Goal: Information Seeking & Learning: Find specific fact

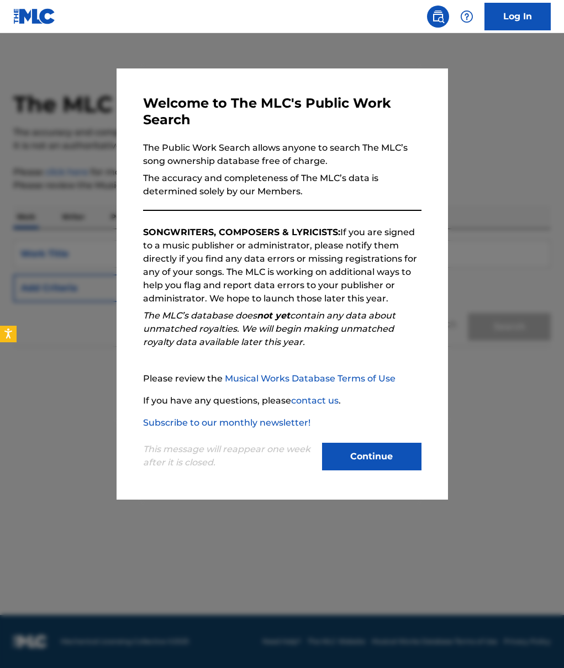
click at [344, 462] on button "Continue" at bounding box center [371, 457] width 99 height 28
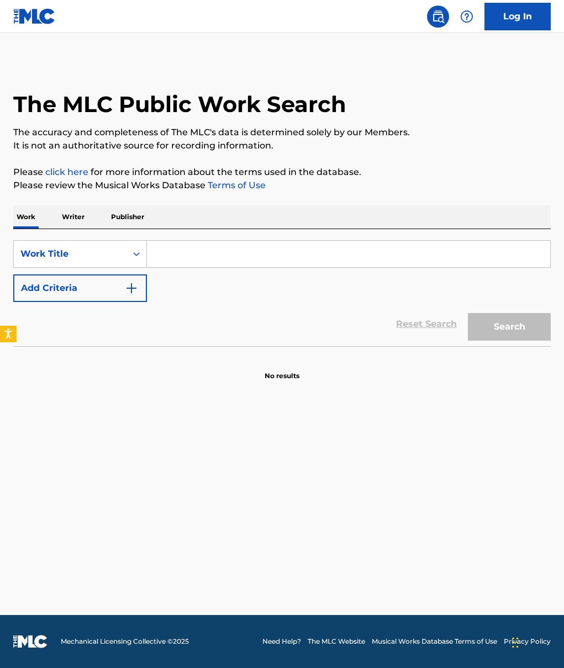
click at [157, 256] on input "Search Form" at bounding box center [348, 254] width 403 height 27
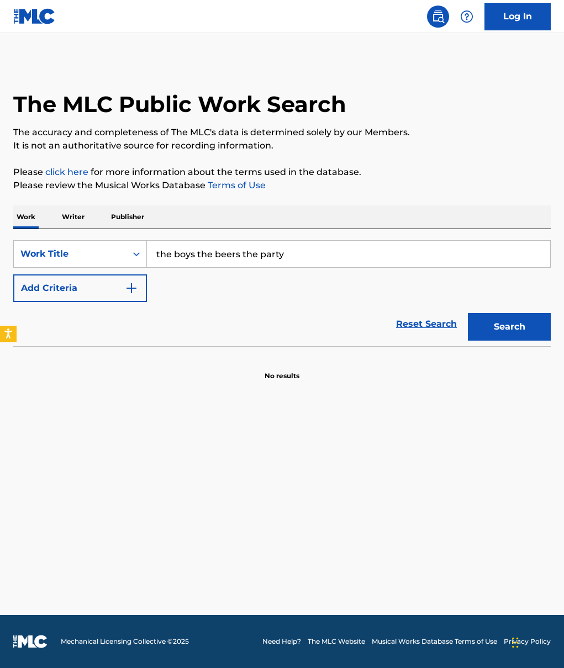
click at [176, 260] on input "the boys the beers the party" at bounding box center [348, 254] width 403 height 27
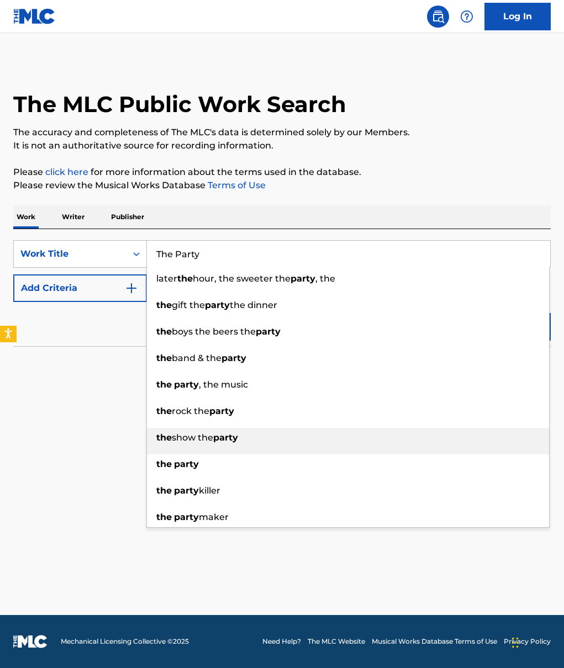
click at [225, 449] on li "the show the party" at bounding box center [348, 441] width 402 height 27
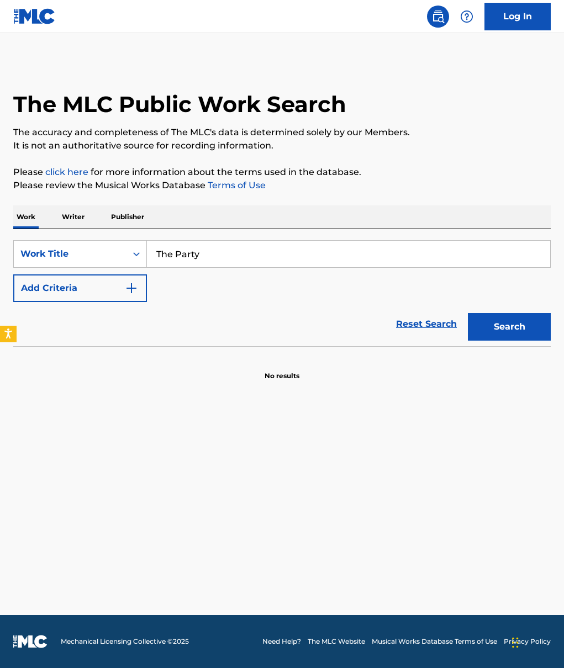
click at [204, 249] on input "The Party" at bounding box center [348, 254] width 403 height 27
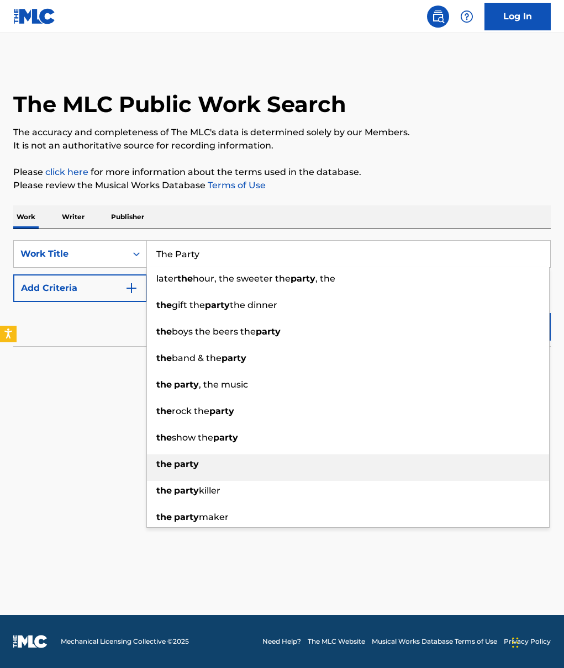
type input "The Party"
click at [183, 472] on div "the party" at bounding box center [348, 464] width 402 height 20
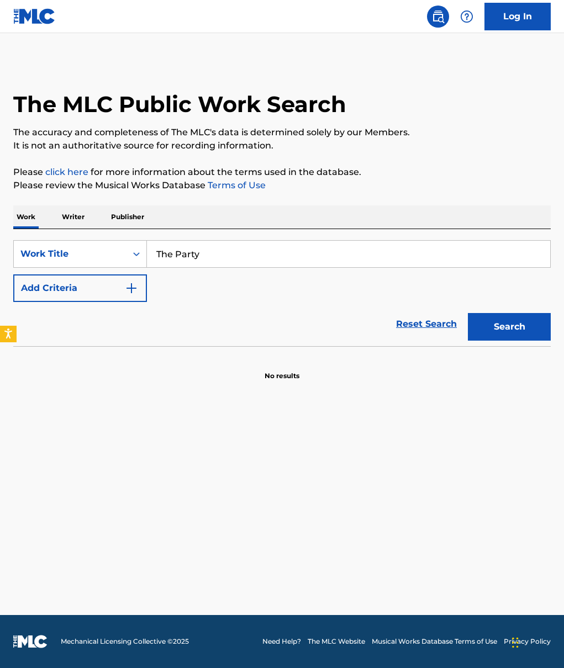
click at [490, 327] on button "Search" at bounding box center [509, 327] width 83 height 28
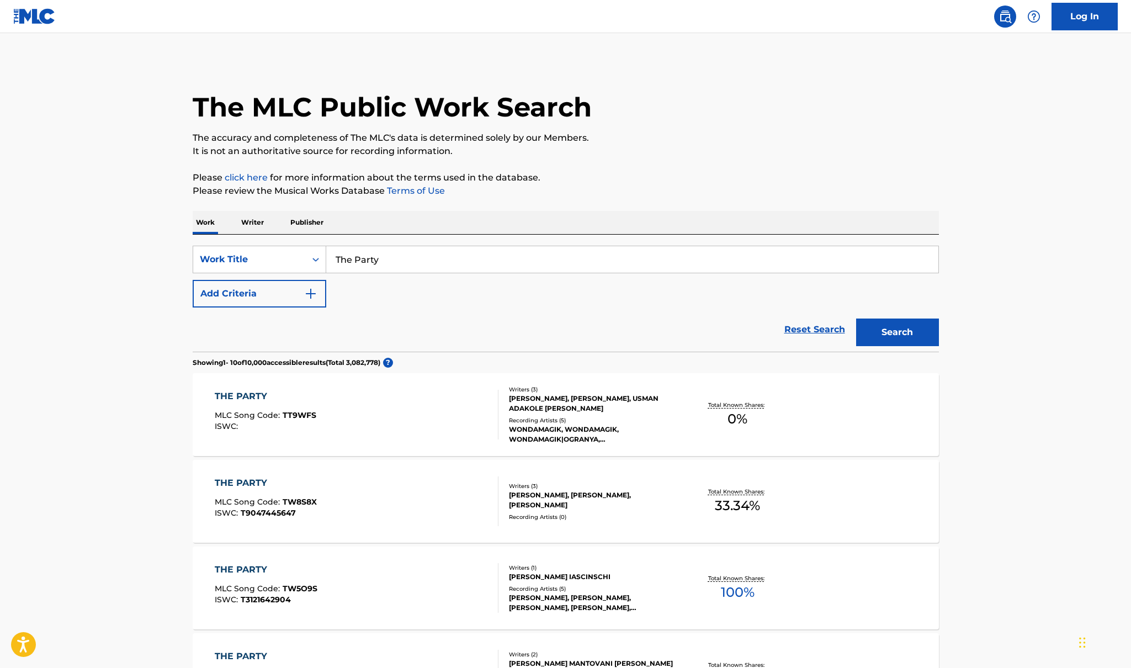
click at [314, 296] on img "Search Form" at bounding box center [310, 293] width 13 height 13
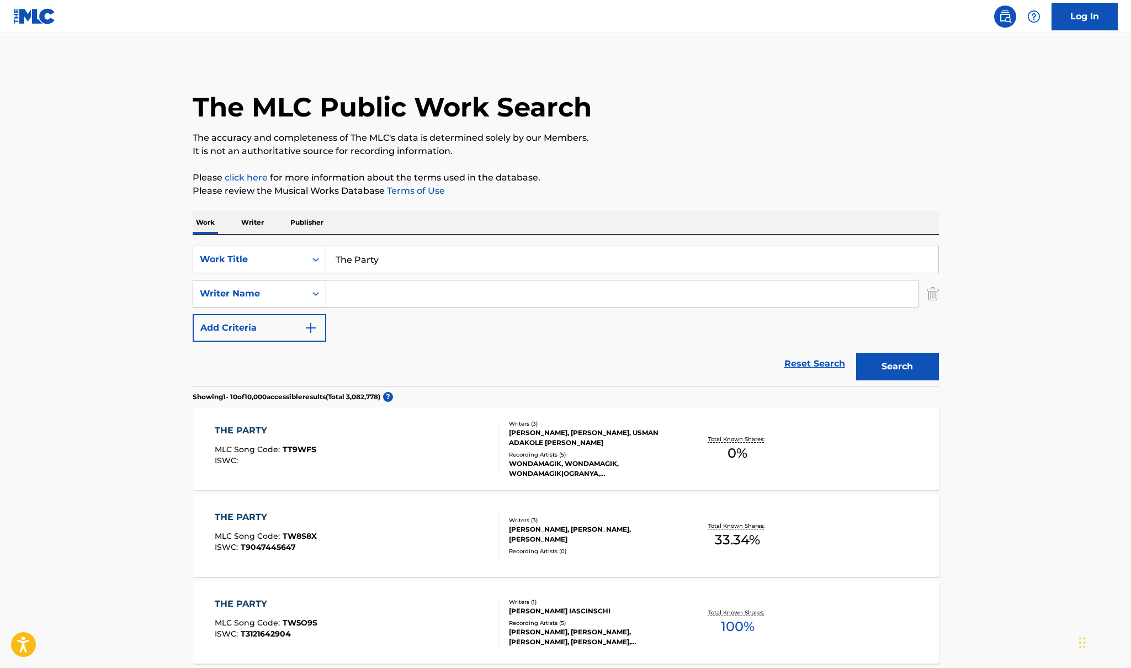
click at [304, 298] on div "Writer Name" at bounding box center [249, 293] width 113 height 21
click at [371, 292] on input "Search Form" at bounding box center [622, 293] width 592 height 27
type input "Kraze"
click at [563, 367] on button "Search" at bounding box center [897, 367] width 83 height 28
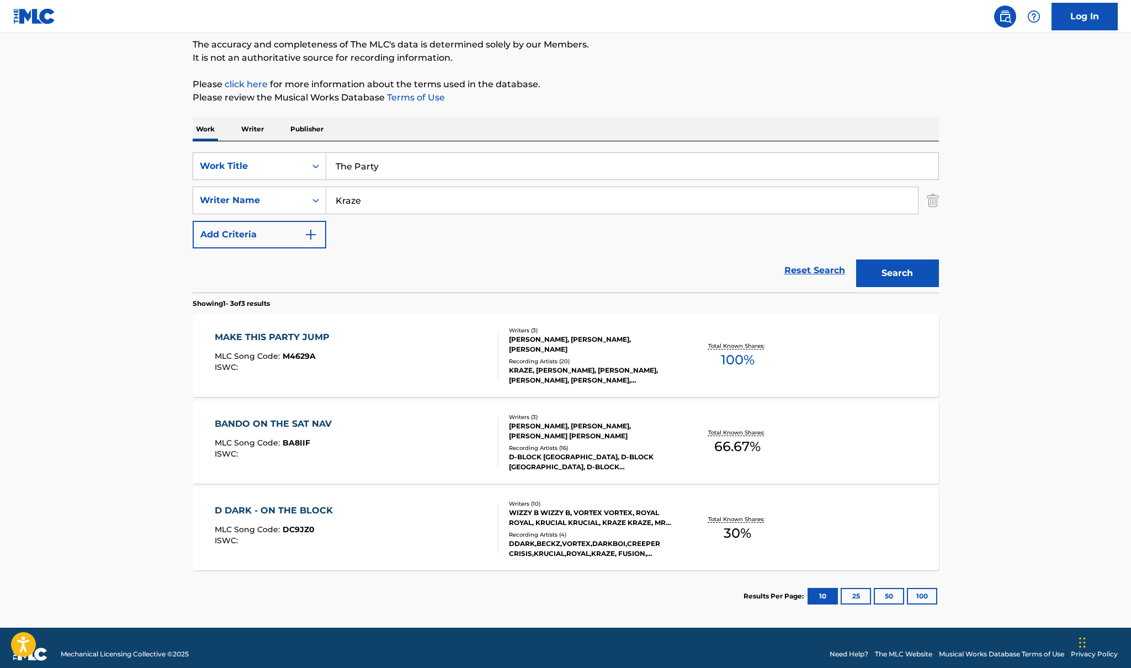
scroll to position [89, 0]
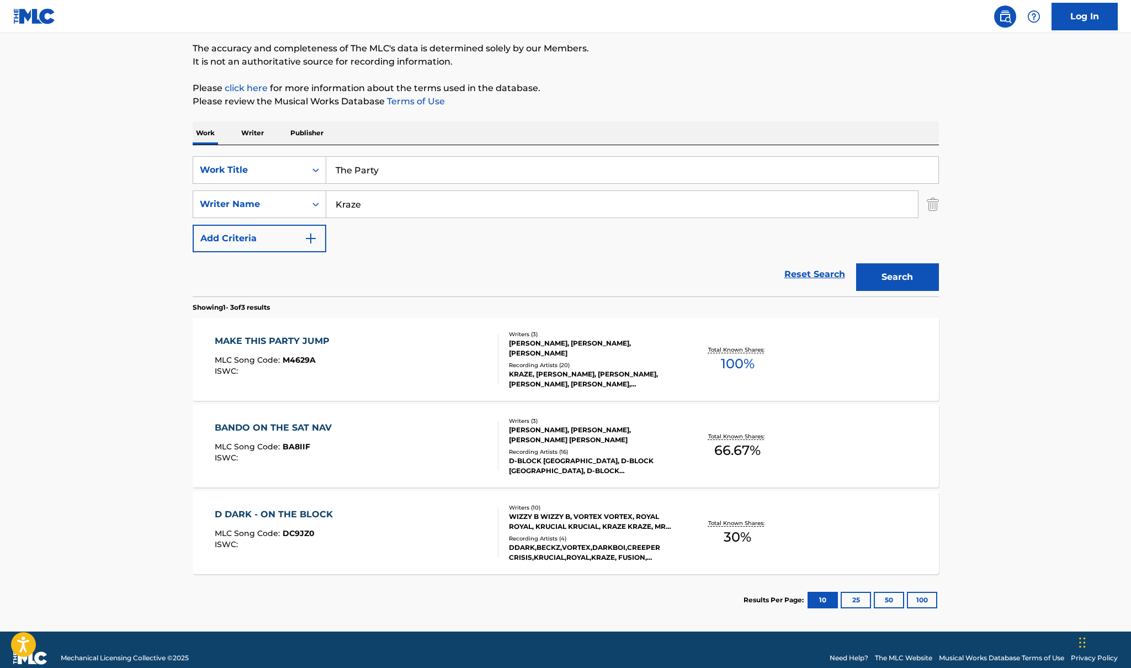
click at [364, 173] on input "The Party" at bounding box center [632, 170] width 612 height 27
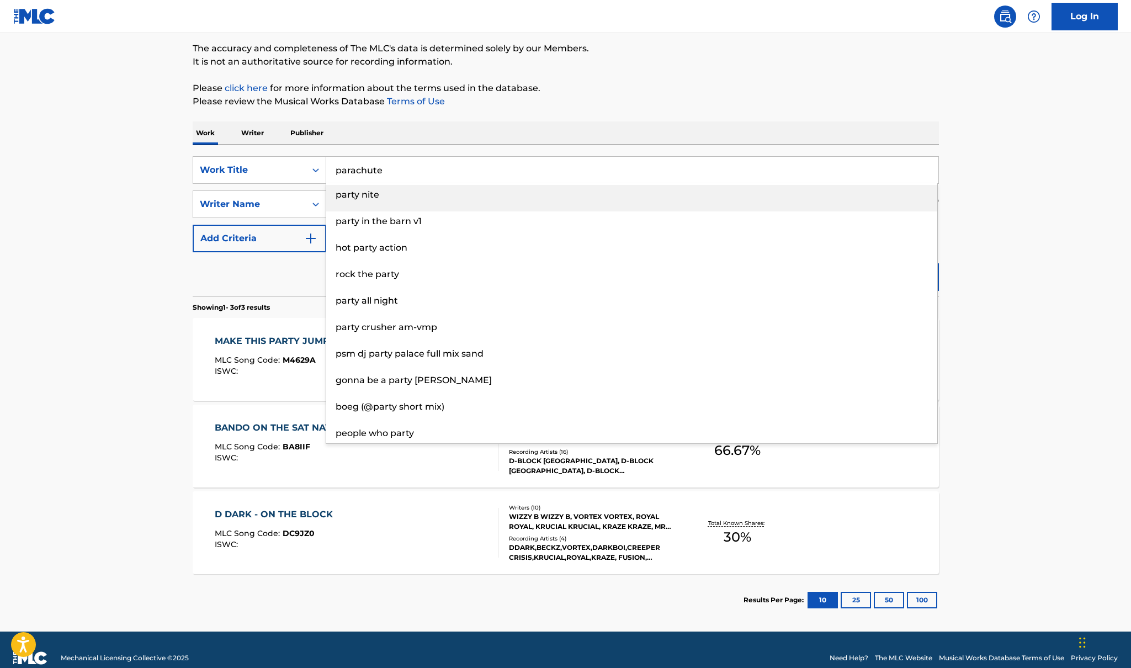
click at [363, 174] on input "parachute" at bounding box center [632, 170] width 612 height 27
drag, startPoint x: 363, startPoint y: 174, endPoint x: 375, endPoint y: 151, distance: 25.7
click at [363, 173] on input "parachute" at bounding box center [632, 170] width 612 height 27
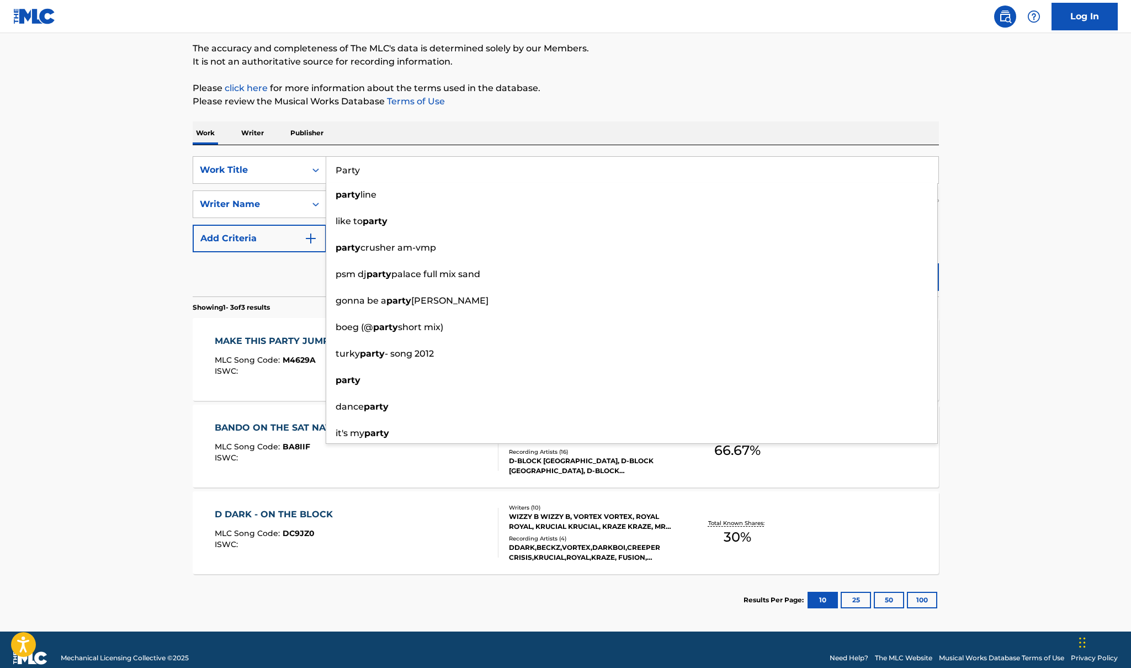
click at [352, 176] on input "Party" at bounding box center [632, 170] width 612 height 27
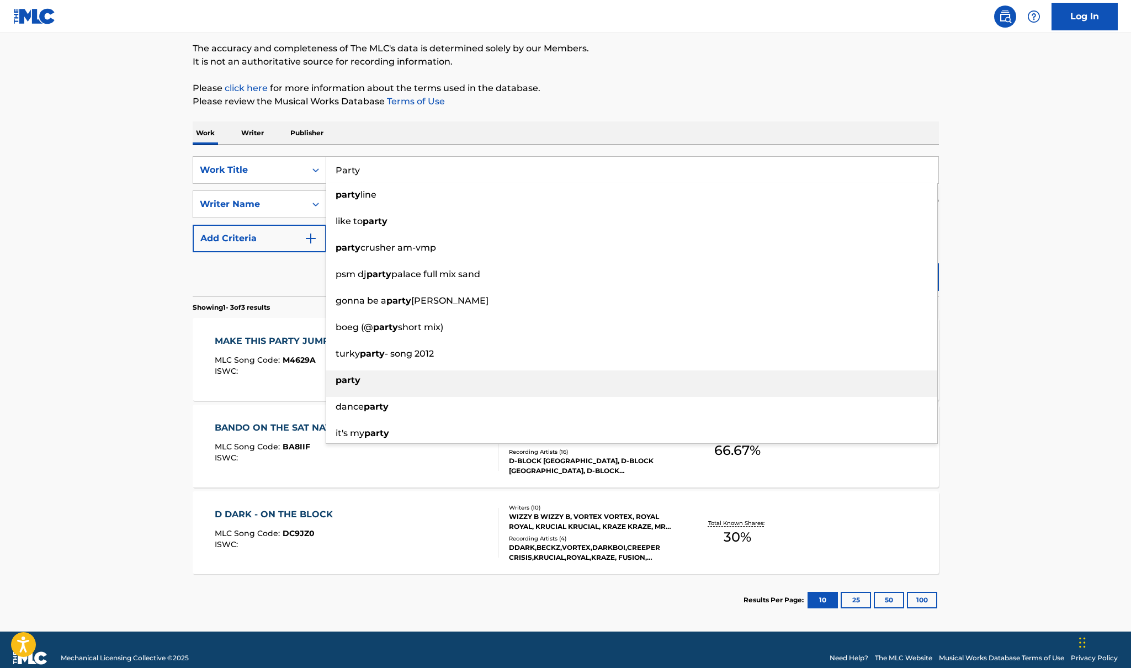
type input "Party"
click at [367, 391] on li "party" at bounding box center [631, 384] width 611 height 27
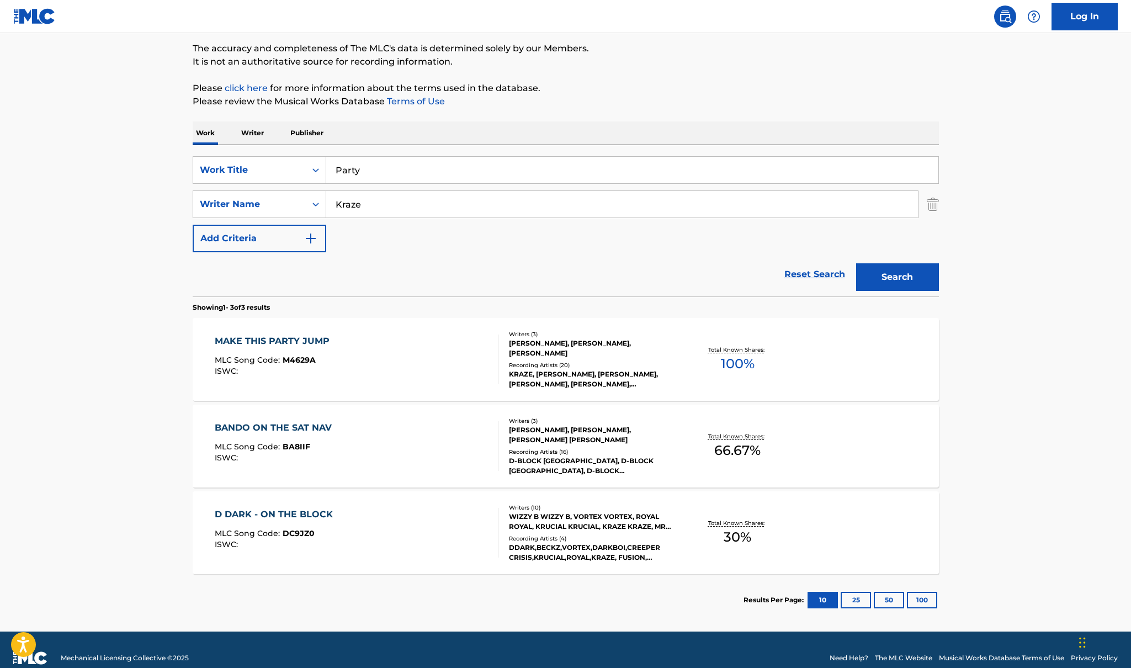
click at [563, 280] on button "Search" at bounding box center [897, 277] width 83 height 28
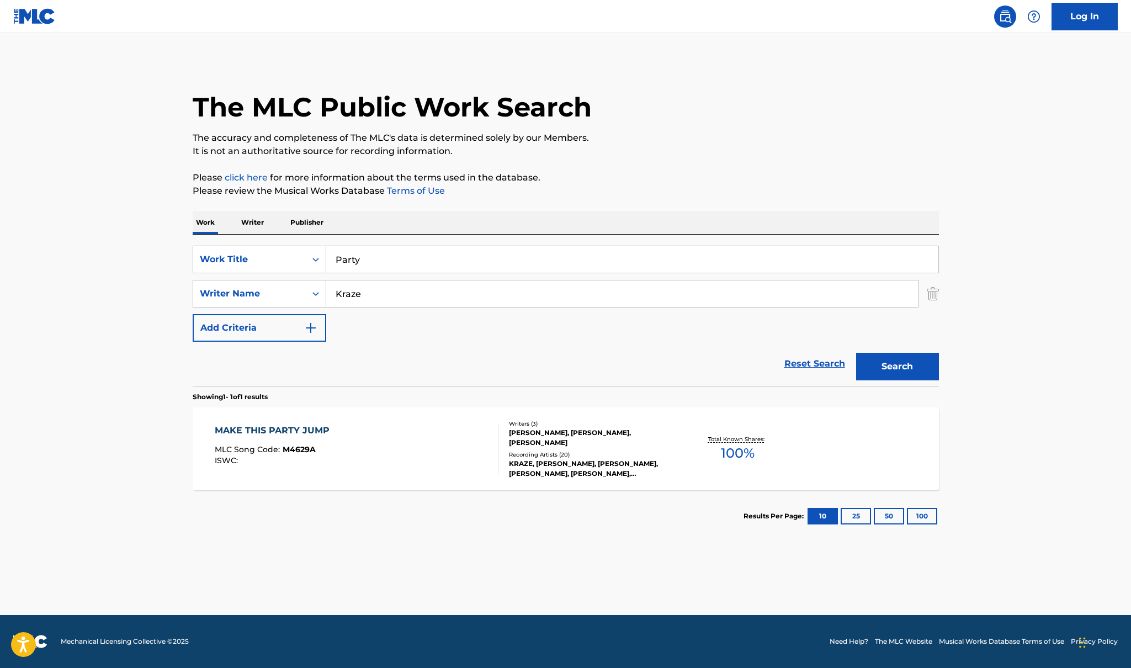
click at [237, 437] on div "MAKE THIS PARTY JUMP MLC Song Code : M4629A ISWC :" at bounding box center [275, 449] width 120 height 50
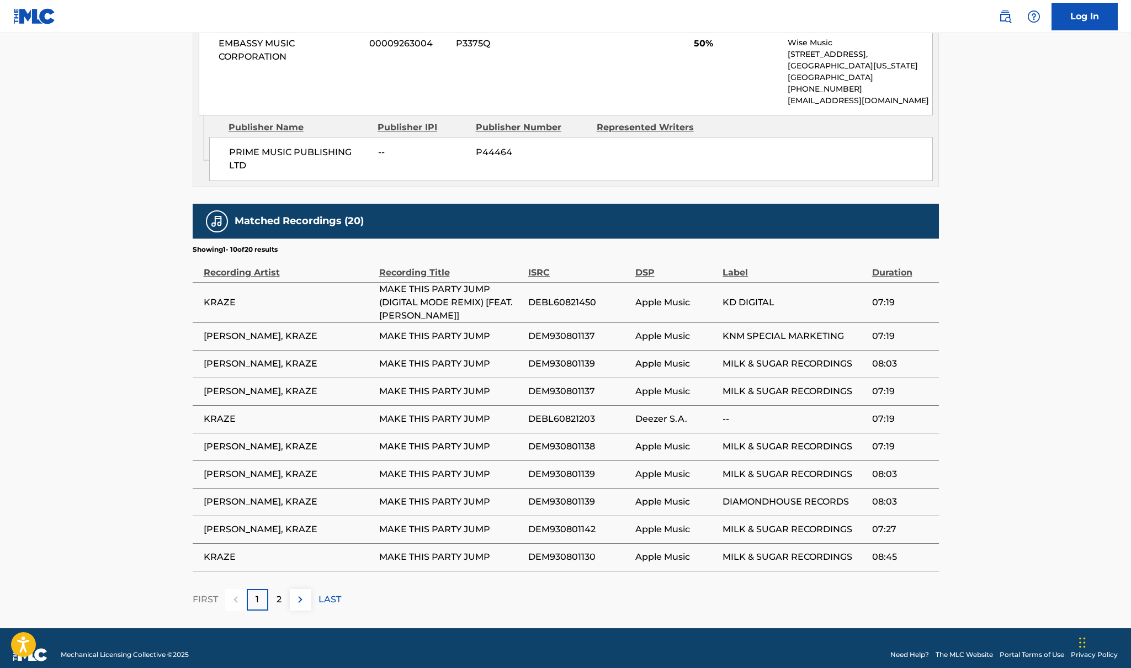
scroll to position [804, 0]
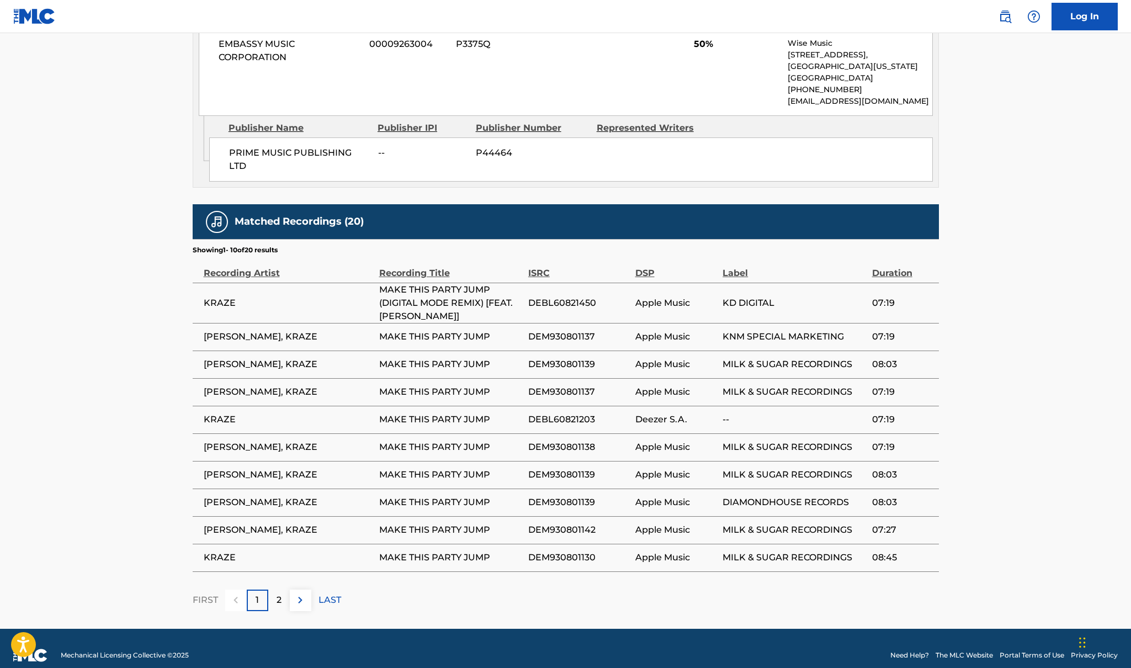
click at [282, 590] on div "2" at bounding box center [279, 601] width 22 height 22
